Goal: Task Accomplishment & Management: Use online tool/utility

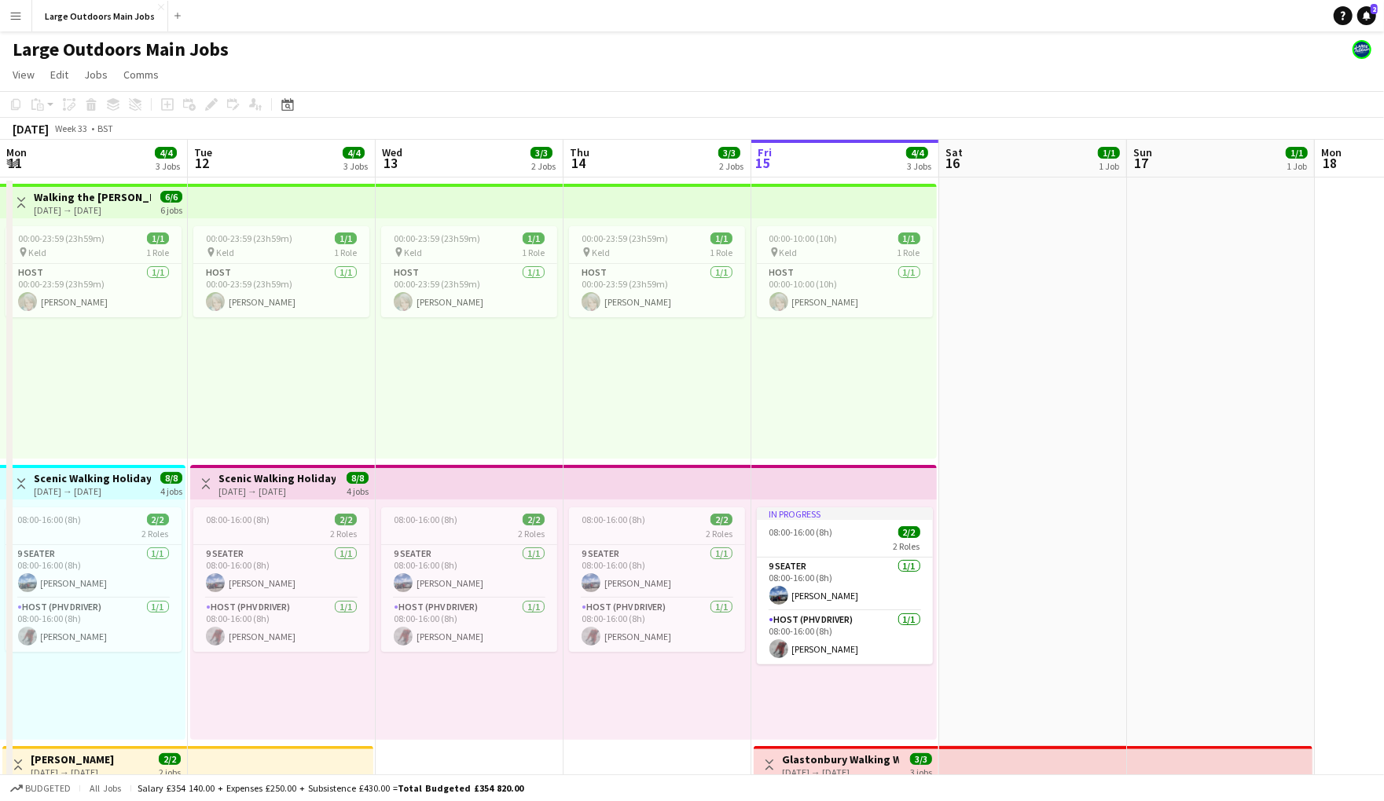
scroll to position [0, 375]
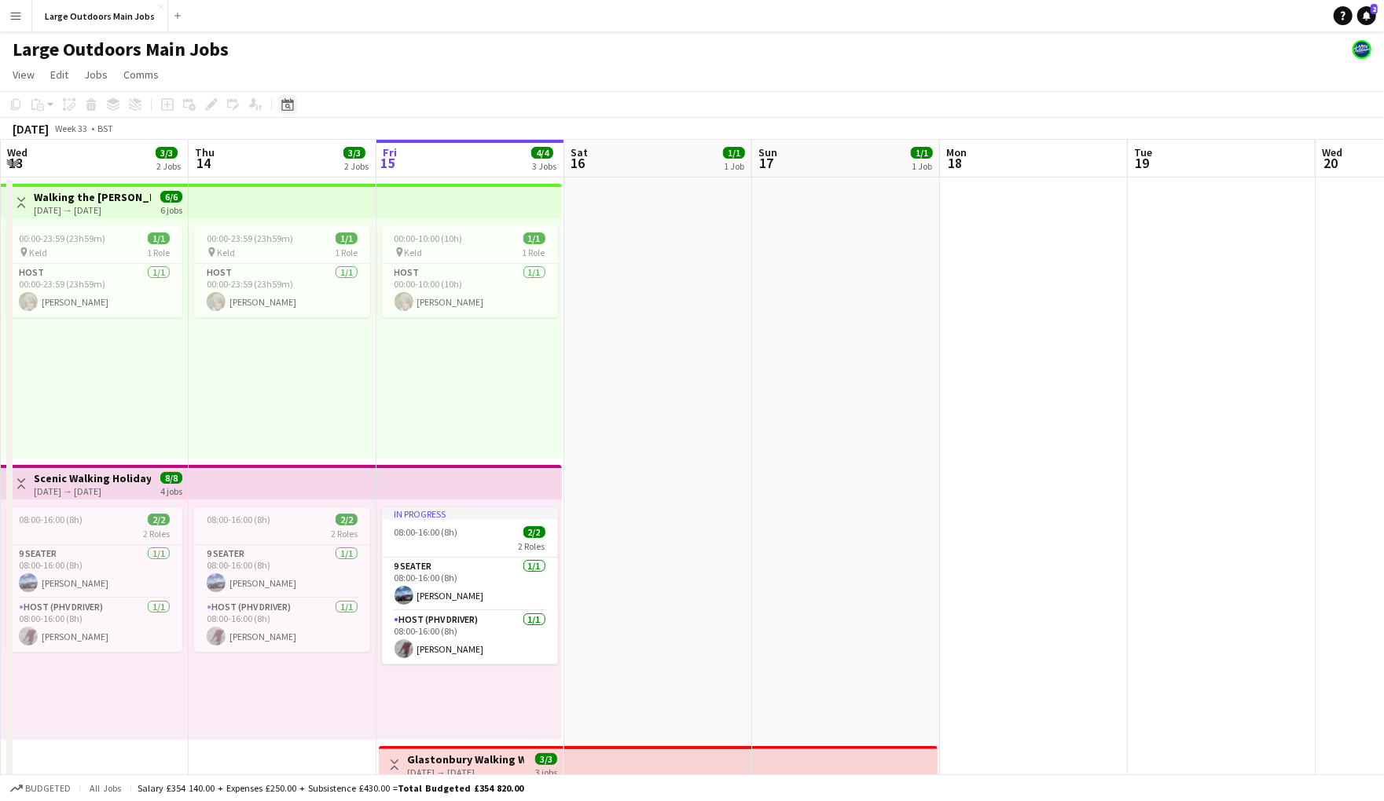
click at [291, 105] on icon "Date picker" at bounding box center [287, 104] width 13 height 13
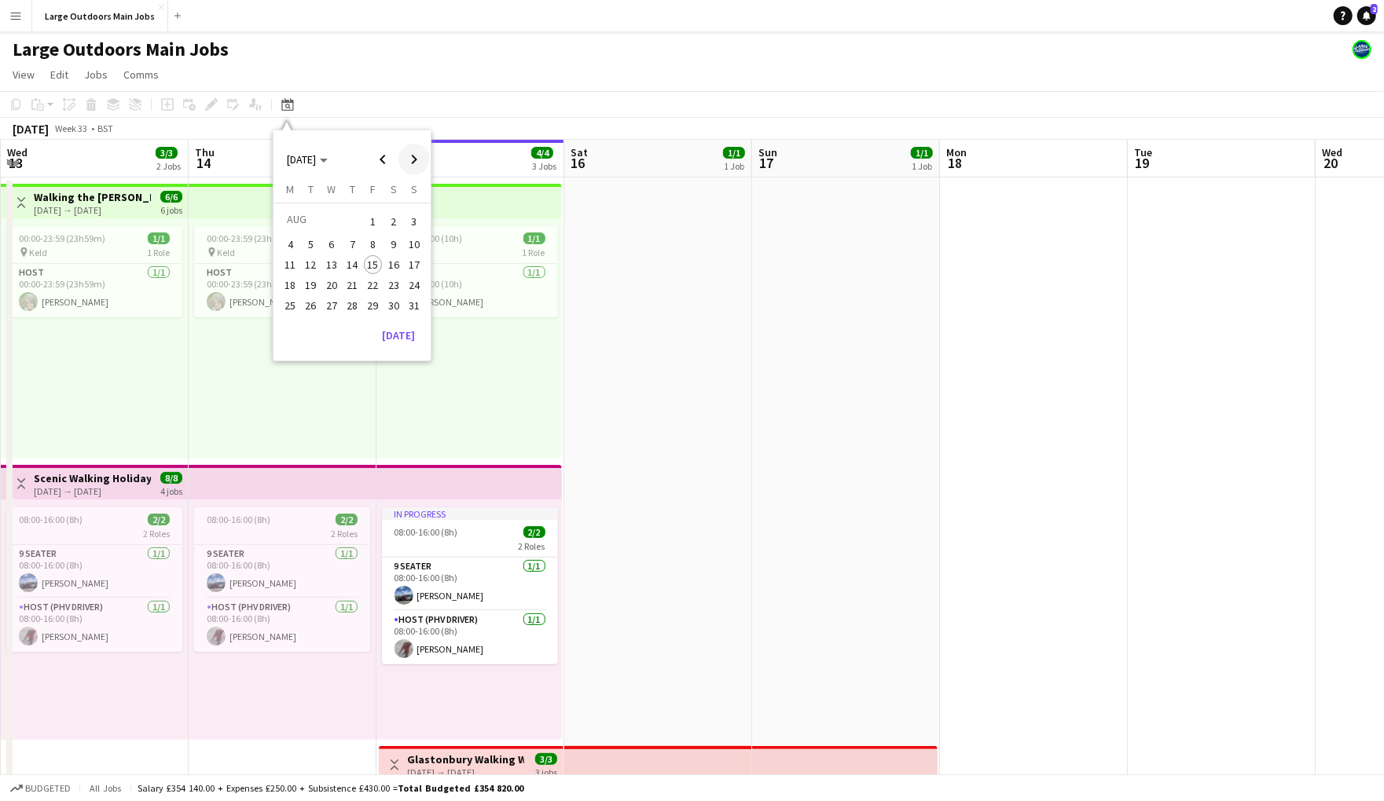
click at [416, 168] on span "Next month" at bounding box center [413, 159] width 31 height 31
click at [376, 270] on span "10" at bounding box center [373, 260] width 19 height 19
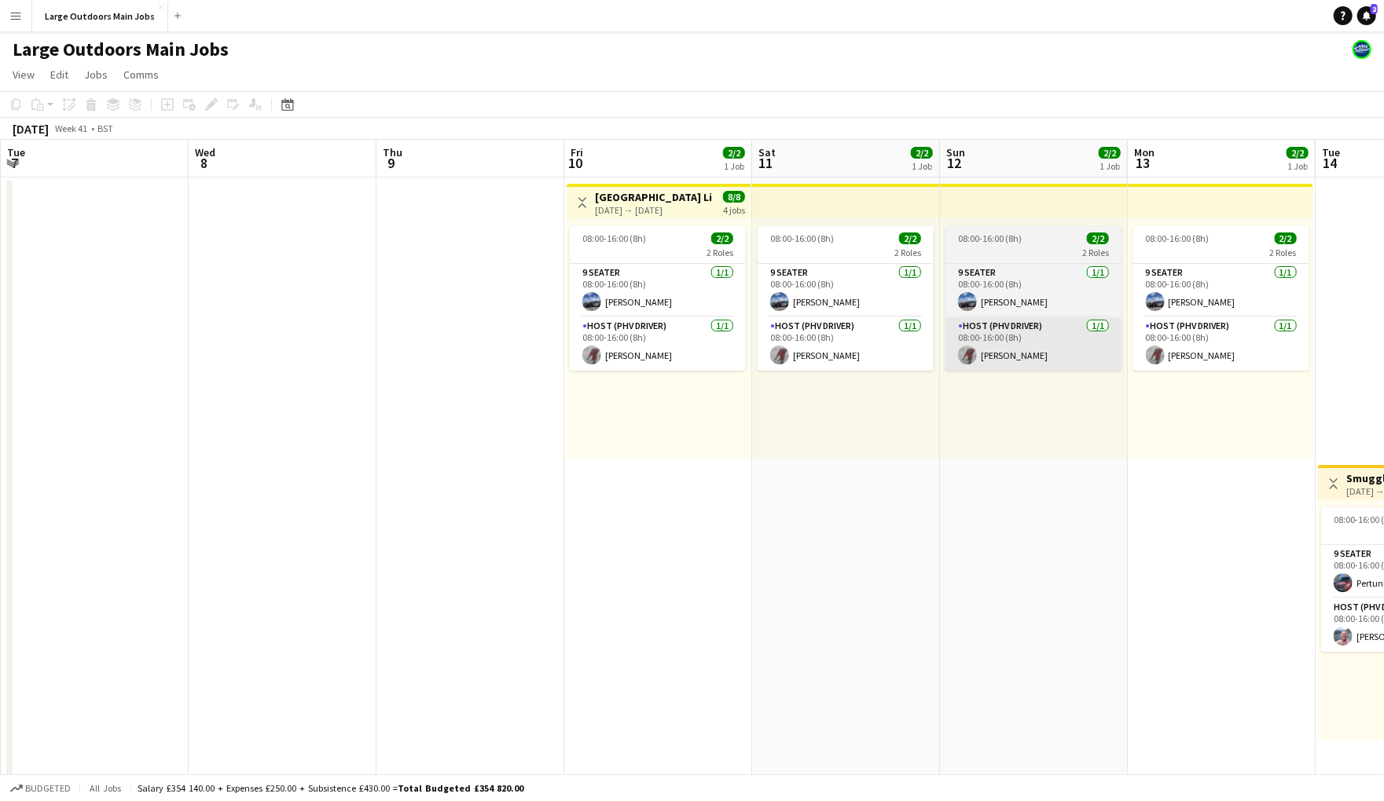
scroll to position [0, 539]
